Goal: Task Accomplishment & Management: Manage account settings

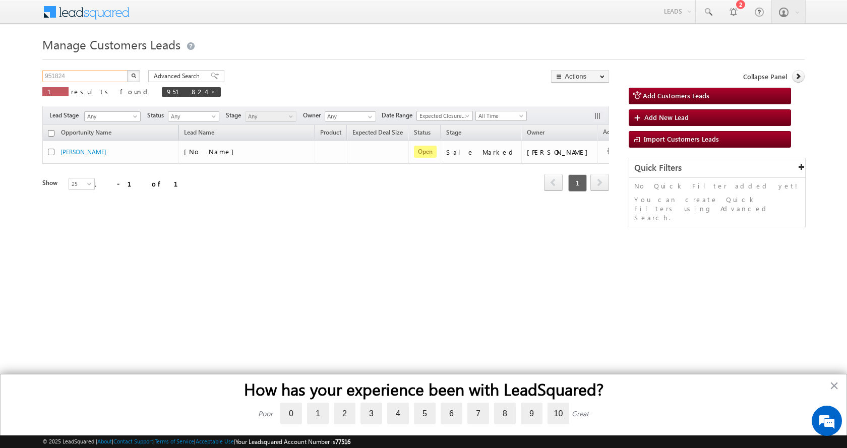
click at [51, 74] on input "951824" at bounding box center [85, 76] width 86 height 12
paste input "65873"
type input "965873"
click at [127, 70] on button "button" at bounding box center [133, 76] width 13 height 12
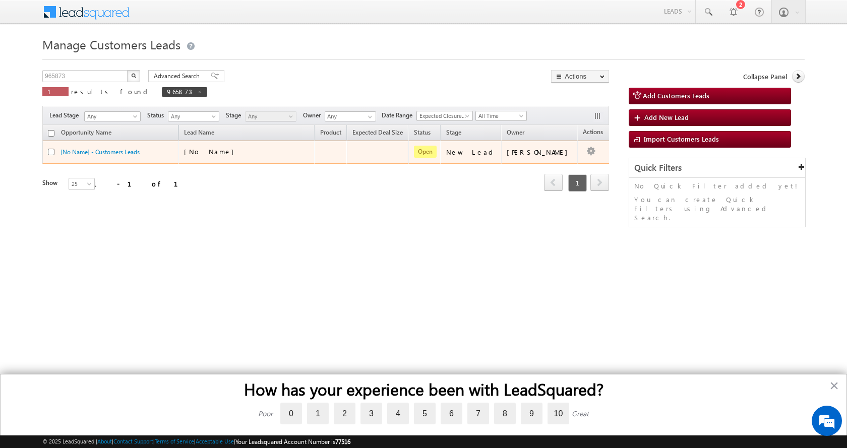
click at [106, 159] on div "[No Name] - Customers Leads" at bounding box center [111, 154] width 126 height 14
click at [109, 152] on link "[No Name] - Customers Leads" at bounding box center [100, 152] width 79 height 8
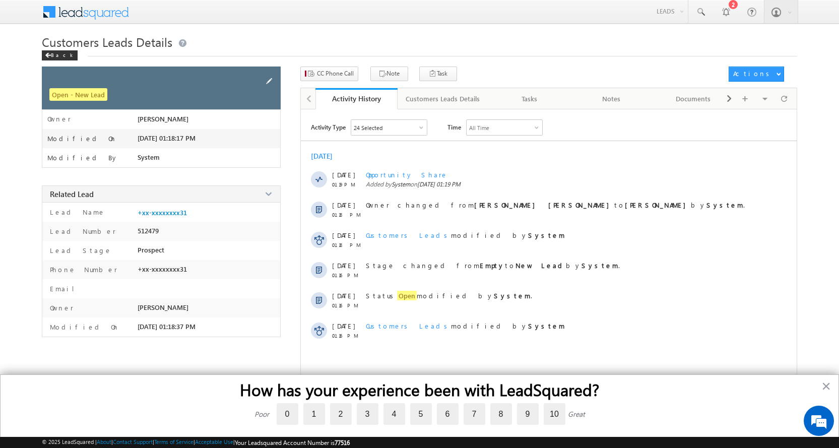
click at [269, 77] on span at bounding box center [269, 81] width 11 height 11
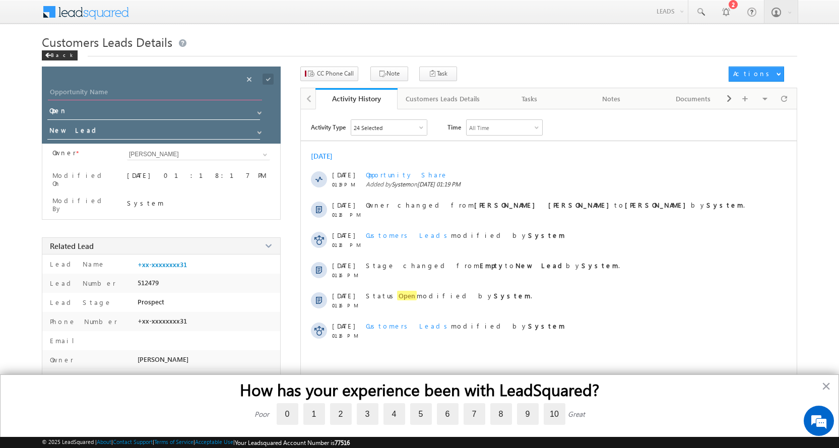
click at [107, 89] on input "Opportunity Name" at bounding box center [155, 93] width 214 height 14
paste input "[PERSON_NAME]"
type input "[PERSON_NAME]"
click at [261, 133] on span at bounding box center [260, 133] width 8 height 8
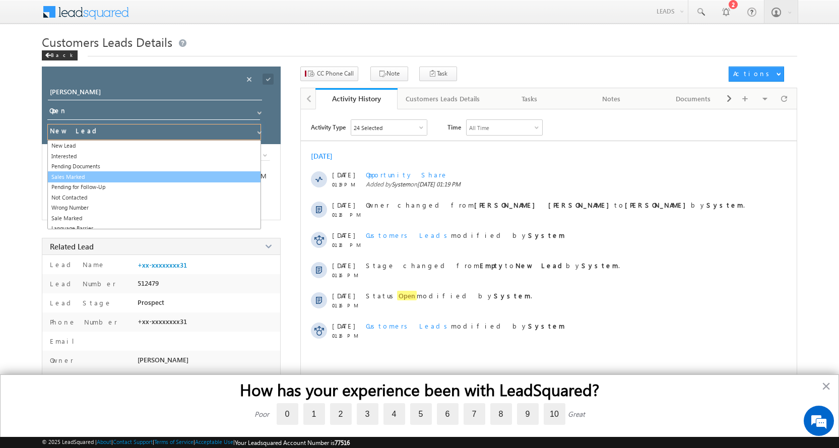
click at [82, 176] on link "Sales Marked" at bounding box center [154, 177] width 214 height 12
type input "Sales Marked"
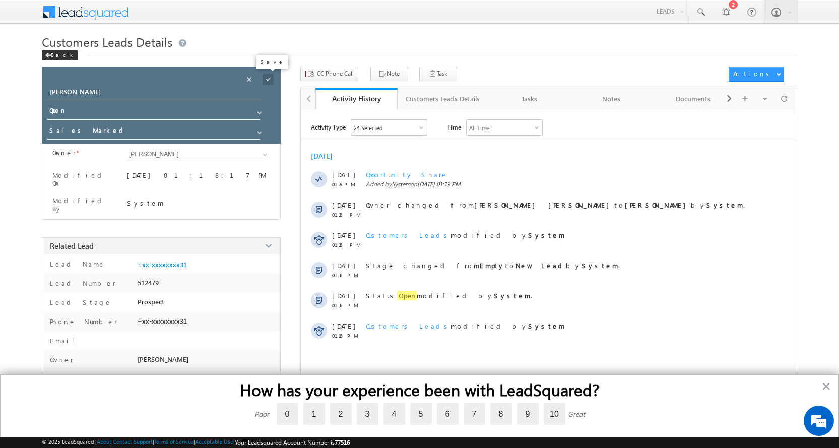
click at [270, 77] on span at bounding box center [268, 79] width 11 height 11
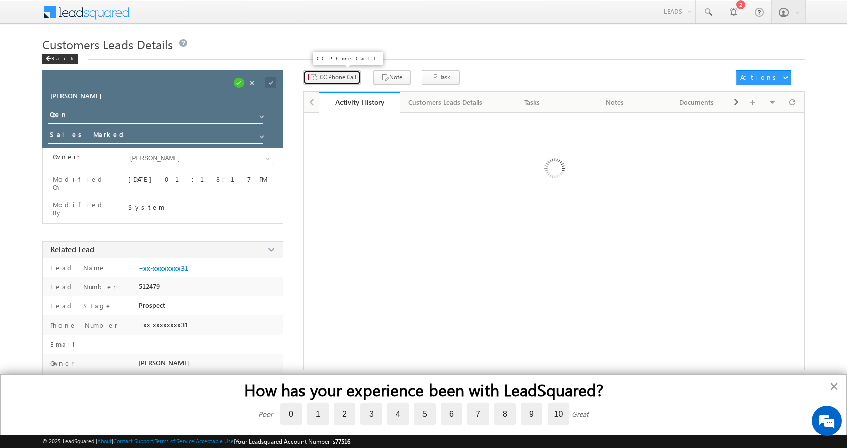
click at [349, 80] on button "CC Phone Call" at bounding box center [332, 77] width 58 height 15
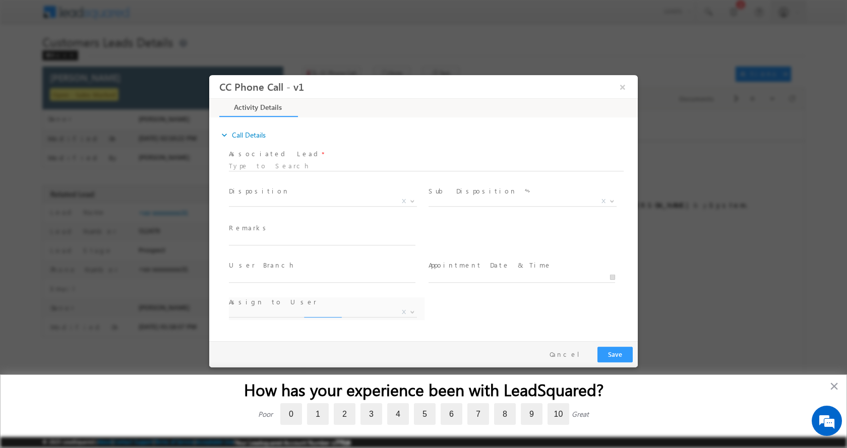
select select "[PERSON_NAME][EMAIL_ADDRESS][PERSON_NAME][DOMAIN_NAME]"
click at [260, 239] on input "text" at bounding box center [322, 240] width 187 height 10
type input "[PERSON_NAME]-8058021999-TOP UP-4 L-311001 TO Bhilwara"
click at [409, 199] on b at bounding box center [412, 201] width 6 height 4
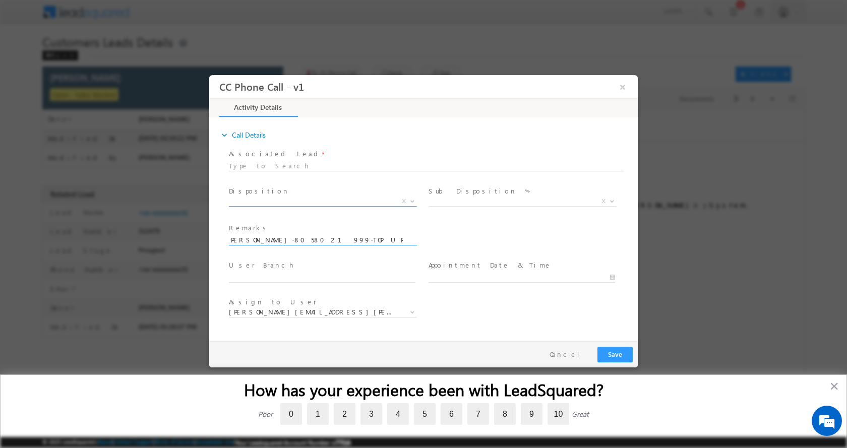
scroll to position [0, 0]
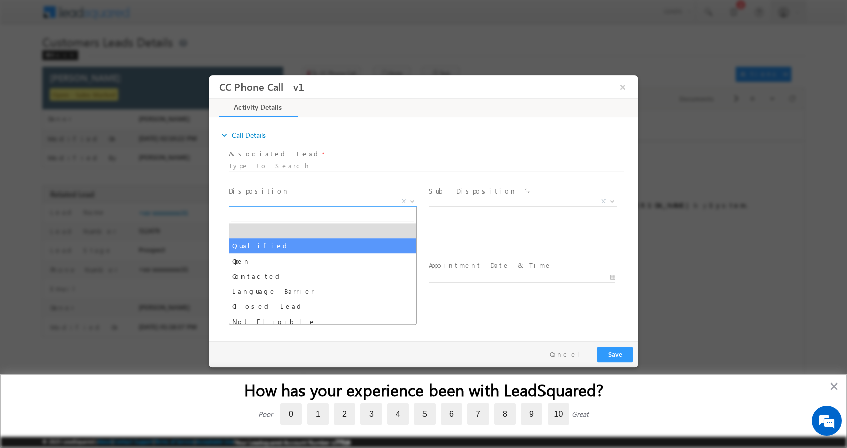
select select "Qualified"
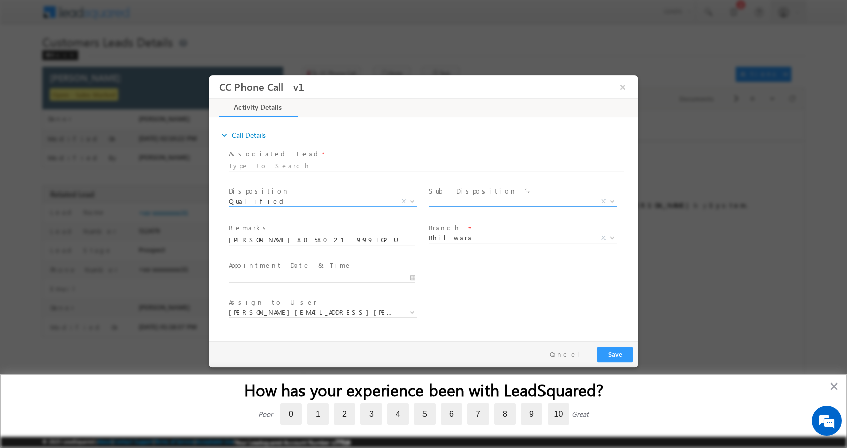
click at [612, 201] on b at bounding box center [612, 201] width 6 height 4
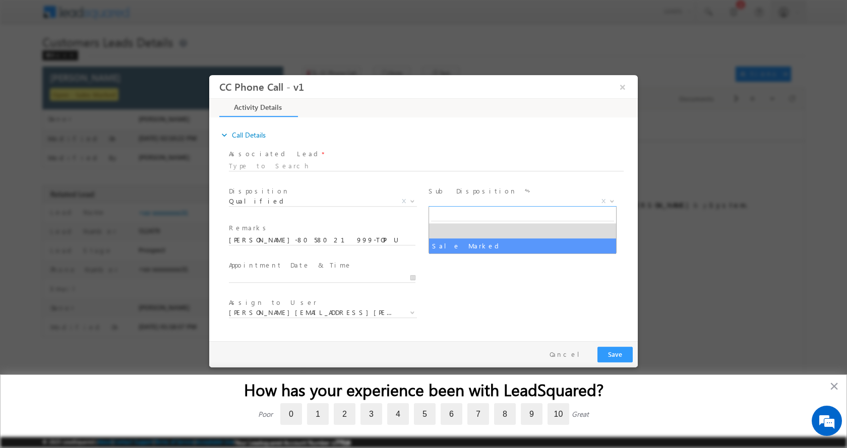
select select "Sale Marked"
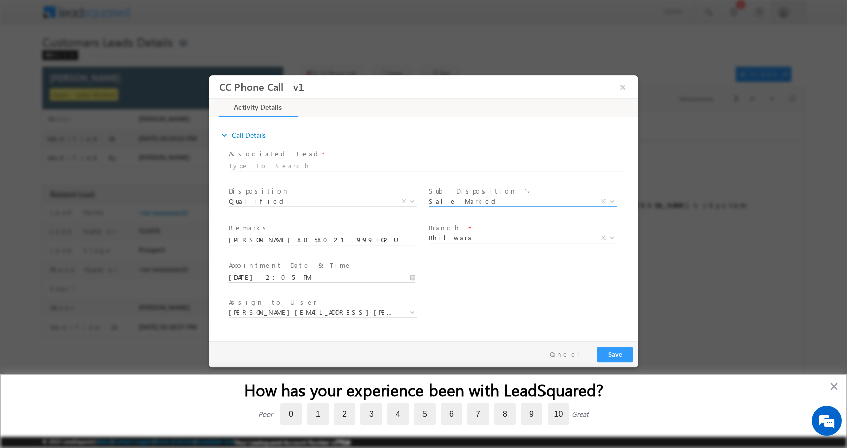
click at [413, 278] on input "[DATE] 2:05 PM" at bounding box center [322, 277] width 187 height 10
type input "[DATE] 1:05 PM"
type input "01"
click at [266, 267] on span at bounding box center [267, 268] width 7 height 8
type input "[DATE] 12:05 PM"
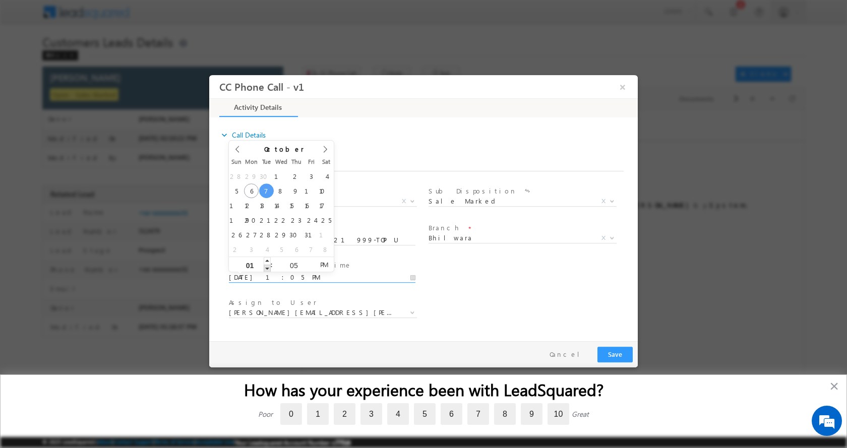
type input "12"
click at [266, 267] on span at bounding box center [267, 268] width 7 height 8
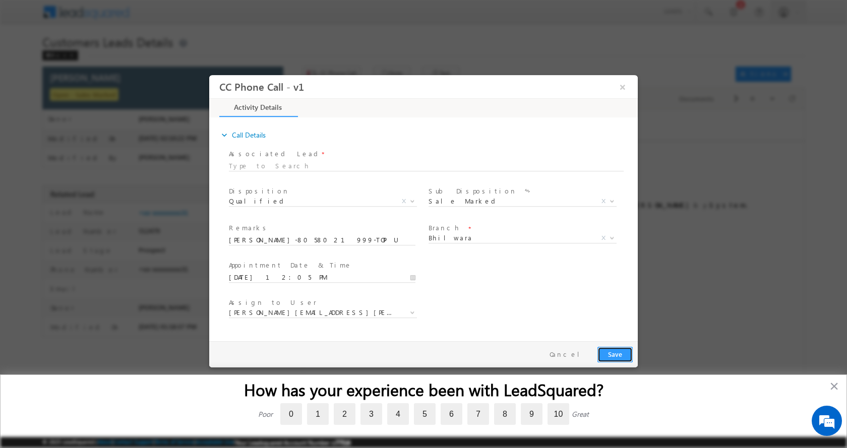
click at [608, 349] on button "Save" at bounding box center [614, 354] width 35 height 16
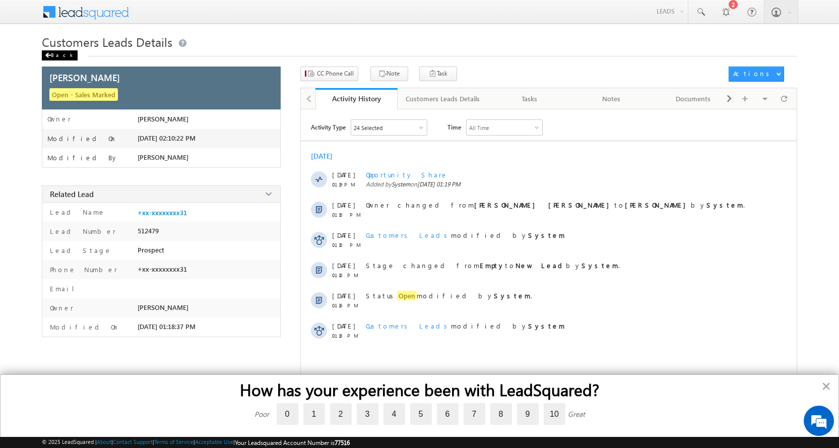
click at [58, 55] on div "Back" at bounding box center [60, 55] width 36 height 10
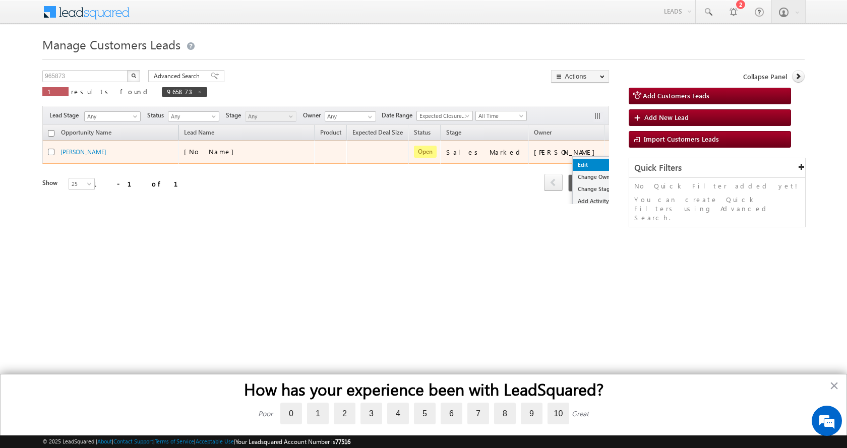
click at [573, 166] on link "Edit" at bounding box center [598, 165] width 50 height 12
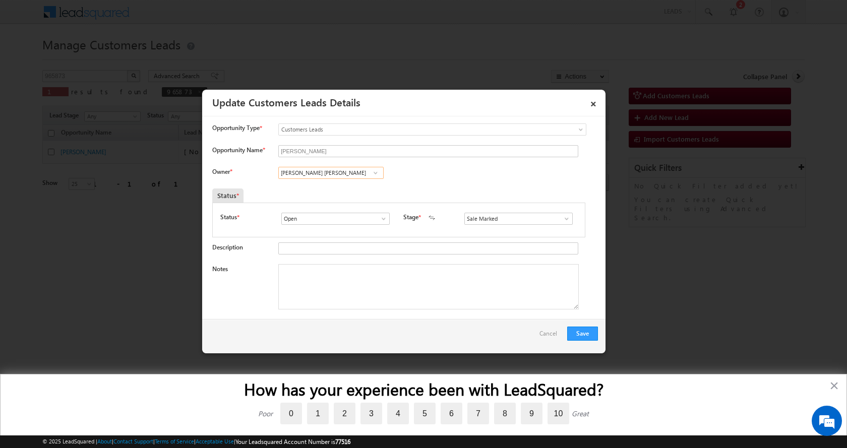
click at [291, 170] on input "Bhanwar Lal Bairwa" at bounding box center [330, 173] width 105 height 12
paste input "Kleram Rebari"
type input "Kleram Rebari"
click at [331, 172] on input "Kleram Rebari" at bounding box center [330, 173] width 105 height 12
paste input "Rahul Kumar Jadoun"
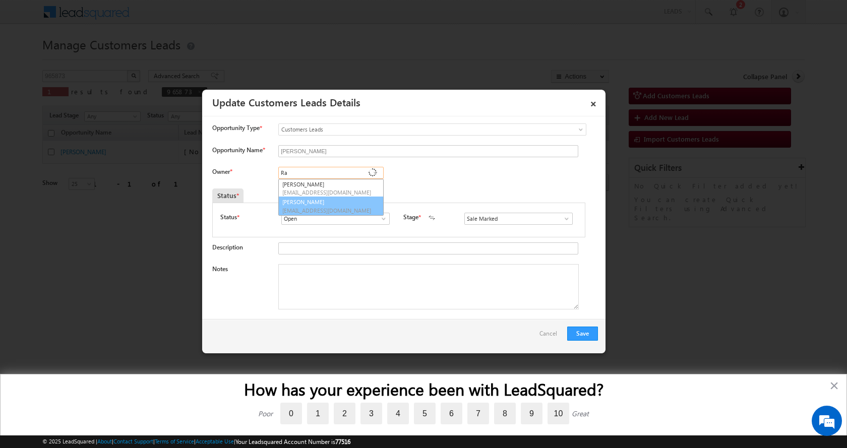
type input "R"
click at [324, 175] on input at bounding box center [330, 173] width 105 height 12
paste input "kleram.rebari@sgrlimited.in"
type input "kleram.rebari@sgrlimited.in"
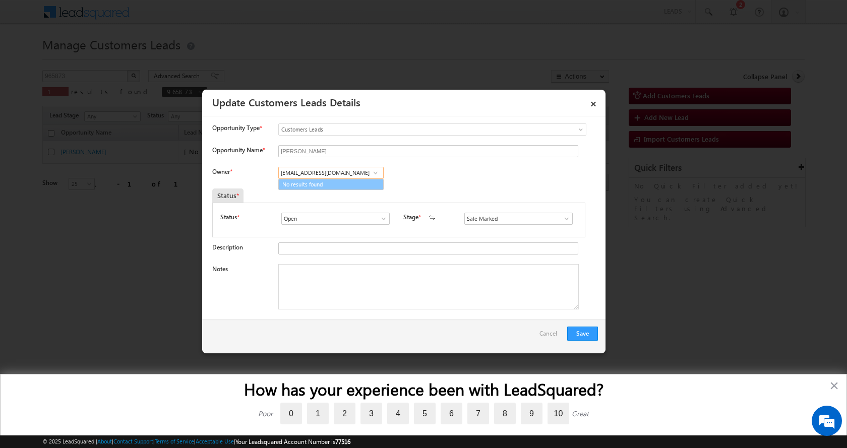
drag, startPoint x: 357, startPoint y: 174, endPoint x: 206, endPoint y: 193, distance: 151.9
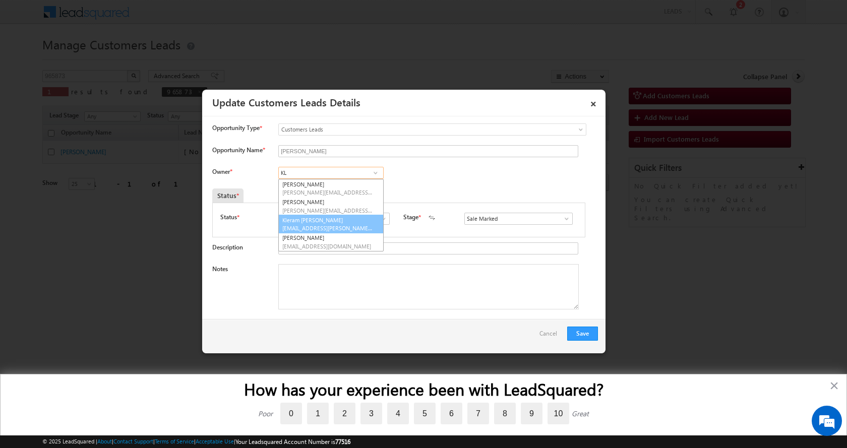
click at [340, 225] on span "[EMAIL_ADDRESS][PERSON_NAME][DOMAIN_NAME]" at bounding box center [327, 228] width 91 height 8
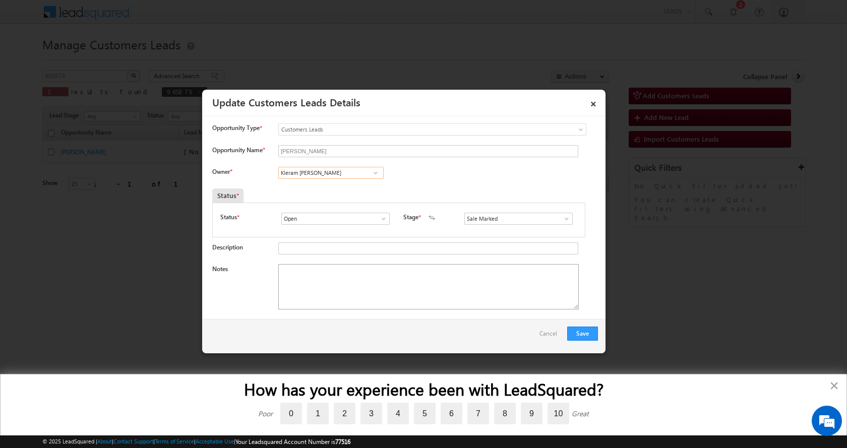
type input "Kleram Rabari"
click at [330, 267] on textarea "Notes" at bounding box center [428, 286] width 300 height 45
click at [325, 281] on textarea "Notes" at bounding box center [428, 286] width 300 height 45
paste textarea "[PERSON_NAME]-8058021999-TOP UP-4 L-311001 TO Bhilwara"
type textarea "[PERSON_NAME]-8058021999-TOP UP-4 L-311001 TO Bhilwara"
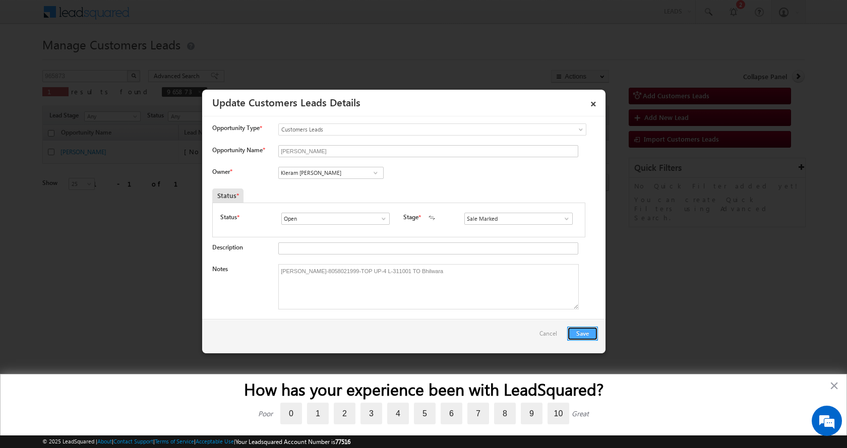
click at [578, 333] on button "Save" at bounding box center [582, 334] width 31 height 14
